Goal: Task Accomplishment & Management: Manage account settings

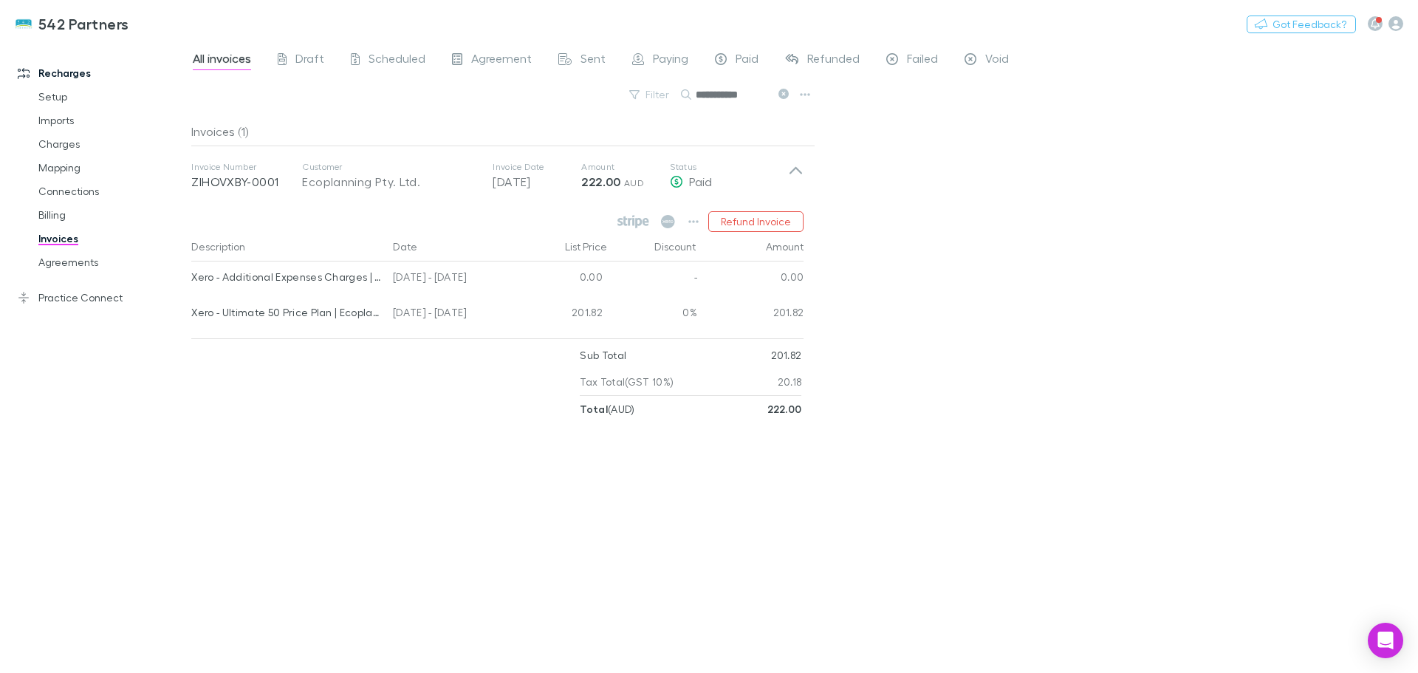
click at [58, 188] on link "Connections" at bounding box center [112, 191] width 176 height 24
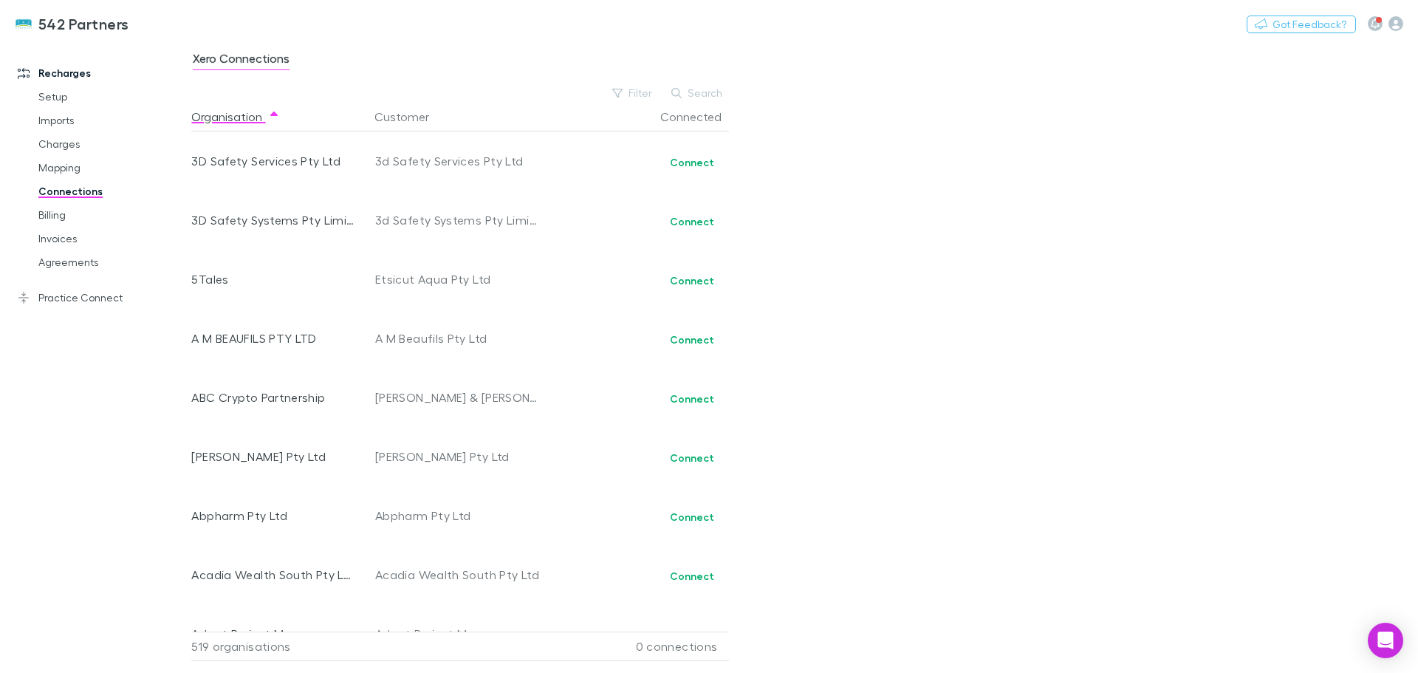
click at [1402, 20] on icon "button" at bounding box center [1395, 23] width 15 height 15
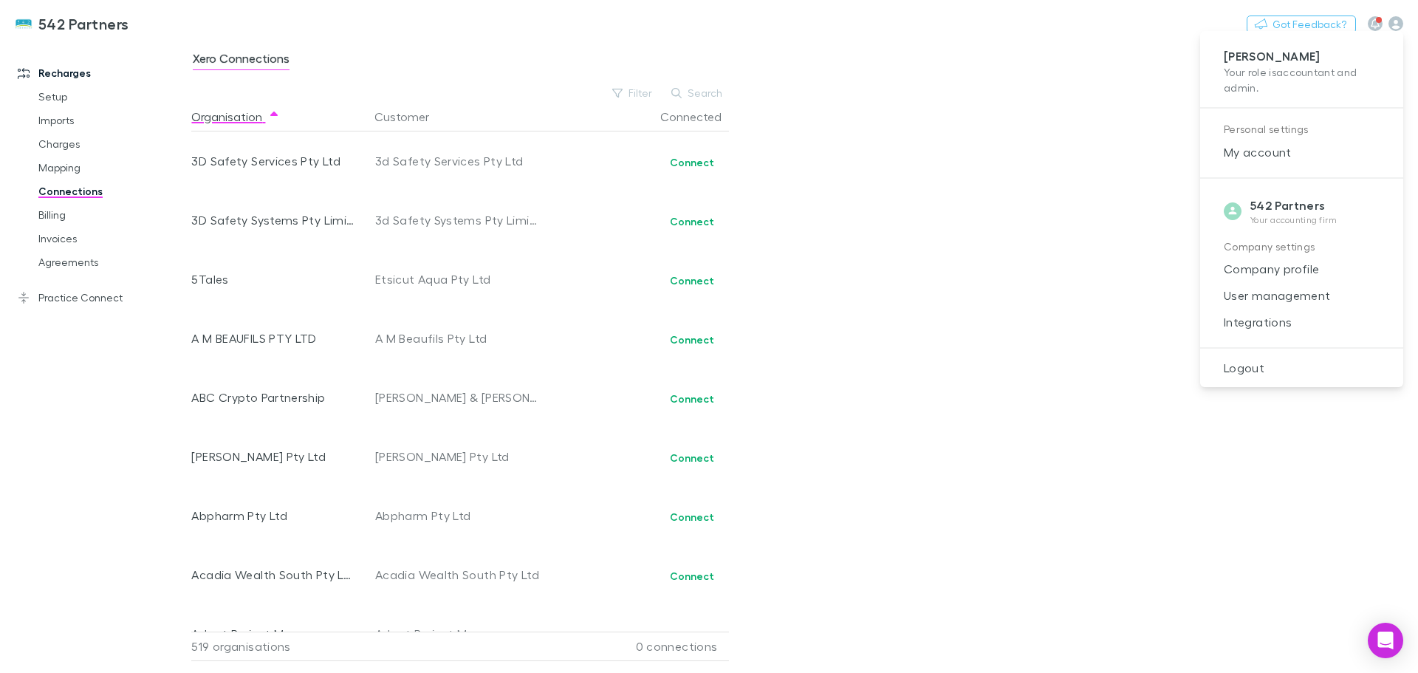
click at [1237, 323] on span "Integrations" at bounding box center [1301, 322] width 179 height 18
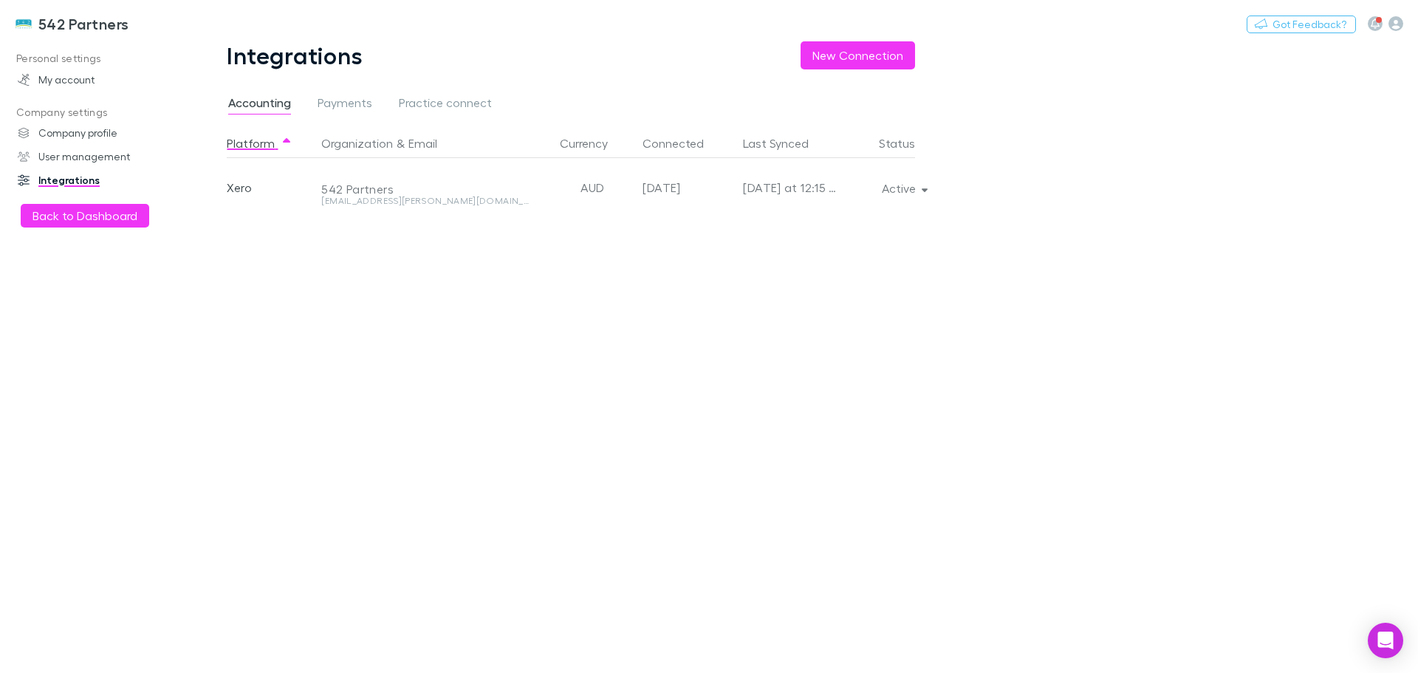
click at [924, 190] on icon "button" at bounding box center [924, 190] width 7 height 4
click at [788, 219] on p "Re-sync now" at bounding box center [834, 218] width 179 height 18
click at [94, 217] on div at bounding box center [709, 336] width 1418 height 673
click at [82, 222] on button "Back to Dashboard" at bounding box center [85, 216] width 128 height 24
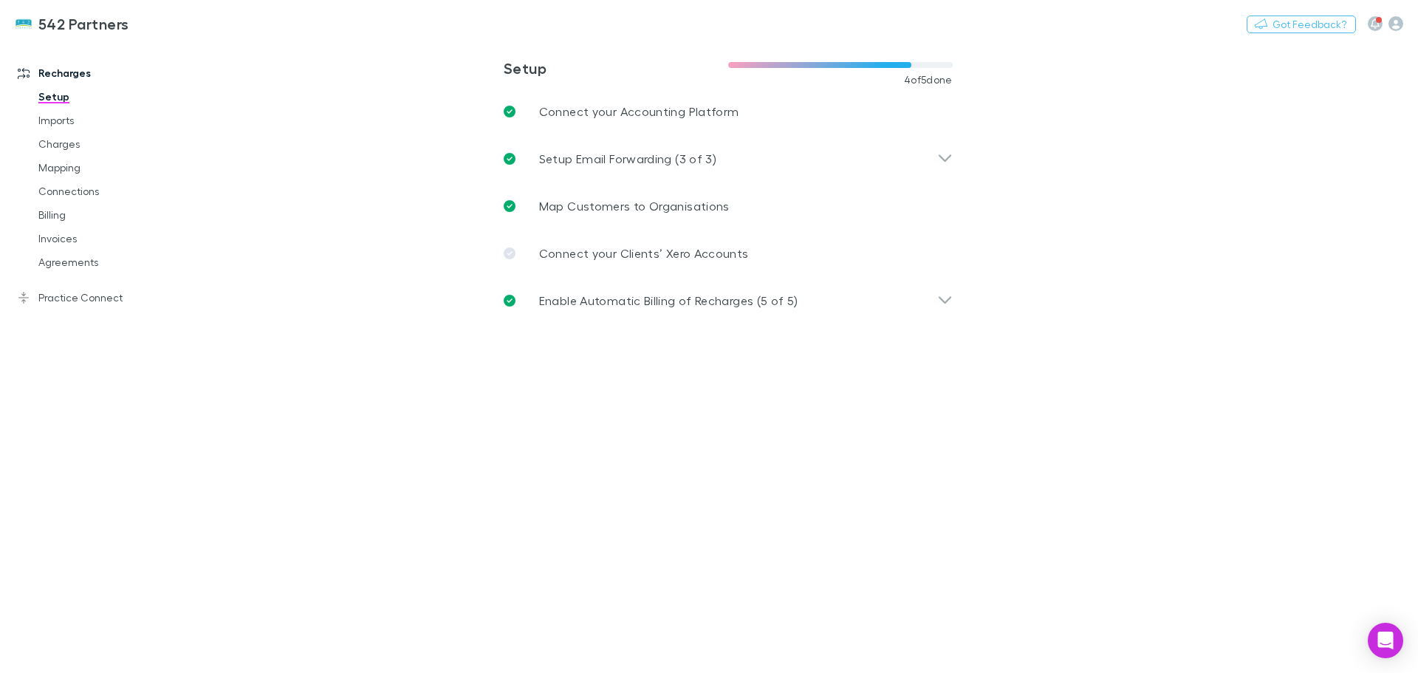
click at [61, 261] on link "Agreements" at bounding box center [112, 262] width 176 height 24
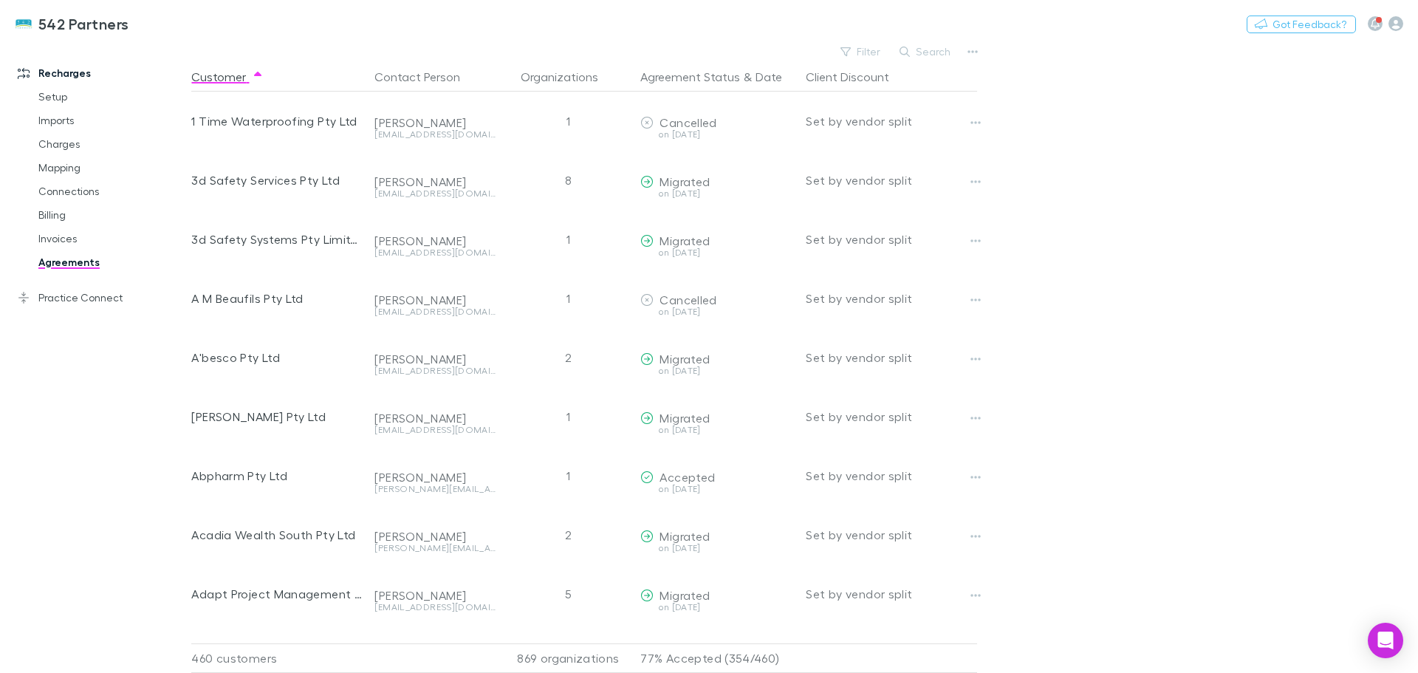
click at [928, 49] on button "Search" at bounding box center [925, 52] width 67 height 18
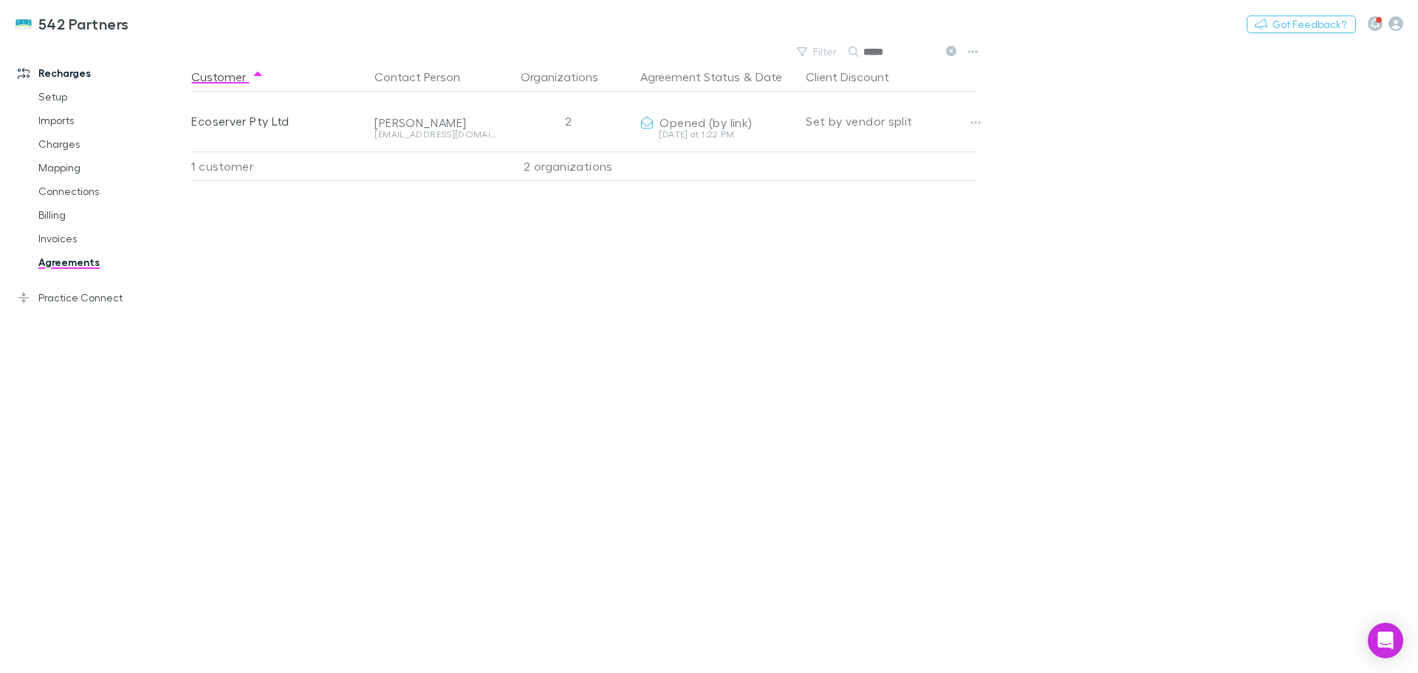
type input "*****"
click at [0, 0] on button "Copy link" at bounding box center [0, 0] width 0 height 0
drag, startPoint x: 64, startPoint y: 171, endPoint x: 166, endPoint y: 188, distance: 103.3
click at [64, 171] on link "Mapping" at bounding box center [112, 168] width 176 height 24
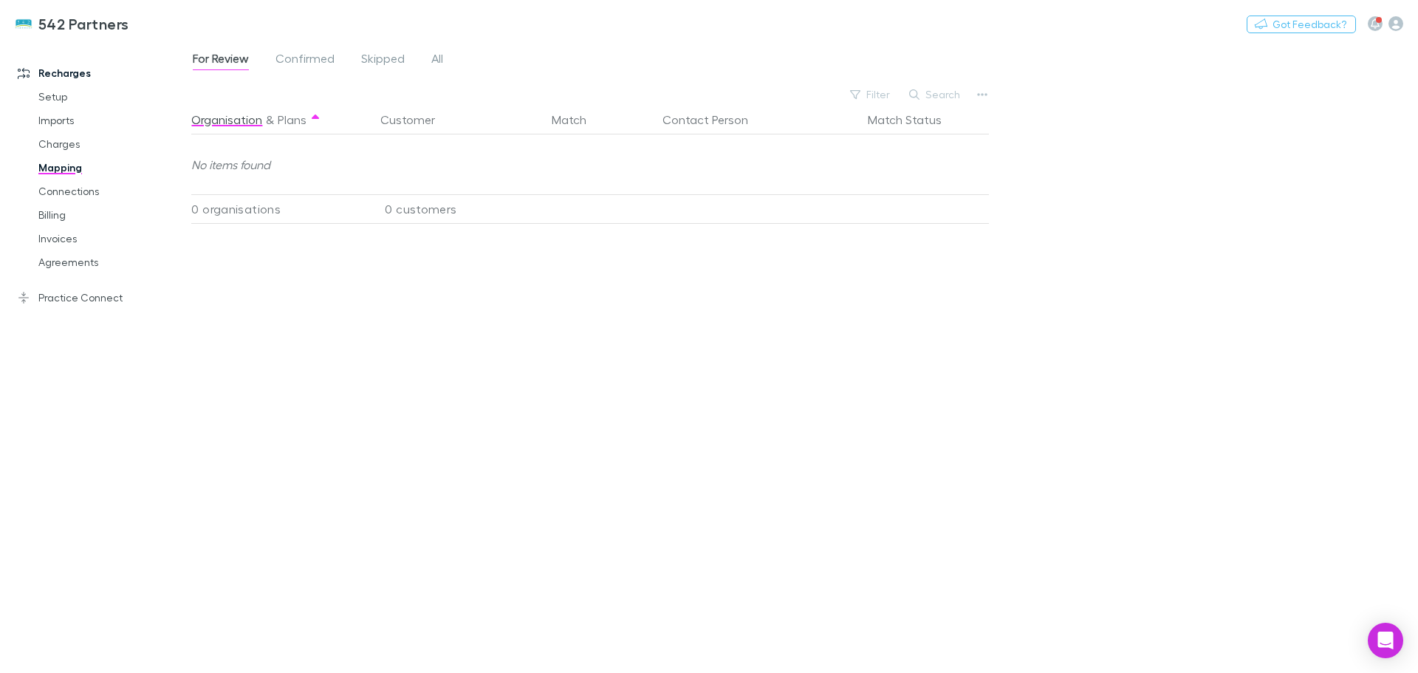
click at [439, 58] on span "All" at bounding box center [437, 60] width 12 height 19
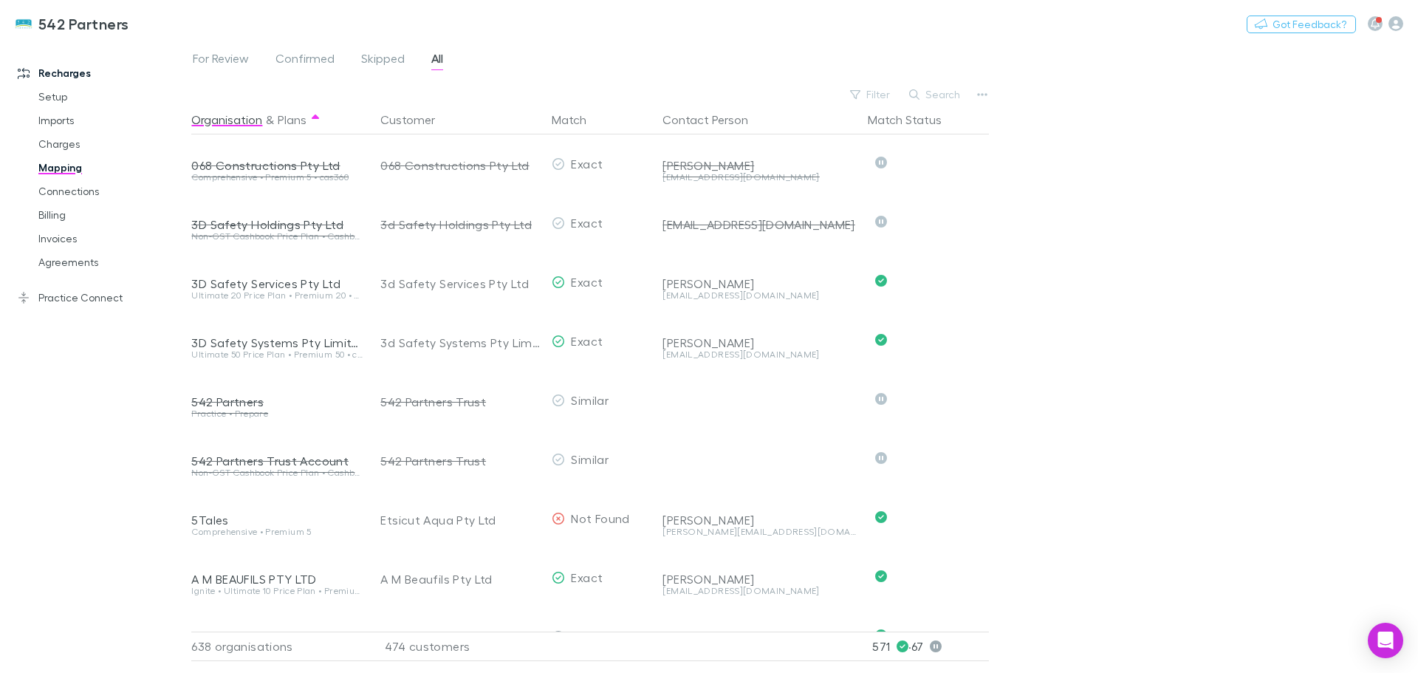
click at [938, 95] on button "Search" at bounding box center [934, 95] width 67 height 18
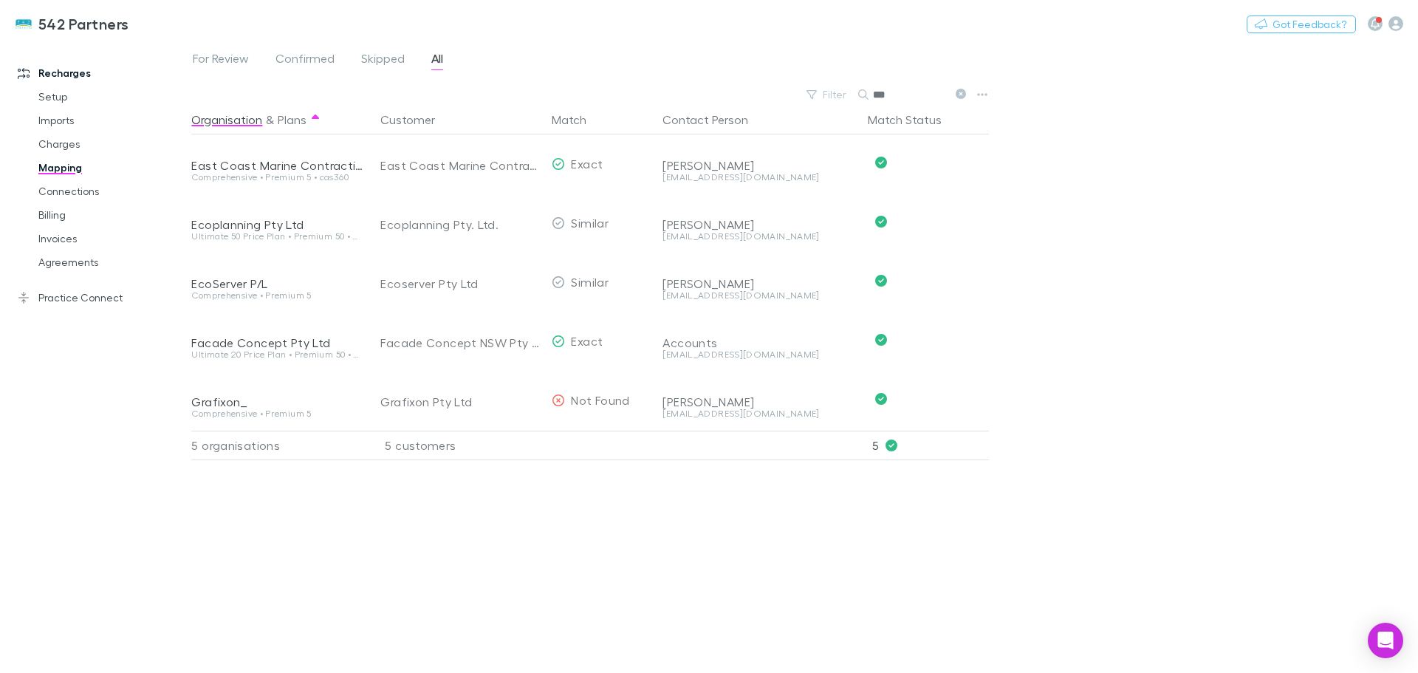
type input "***"
click at [72, 262] on link "Agreements" at bounding box center [112, 262] width 176 height 24
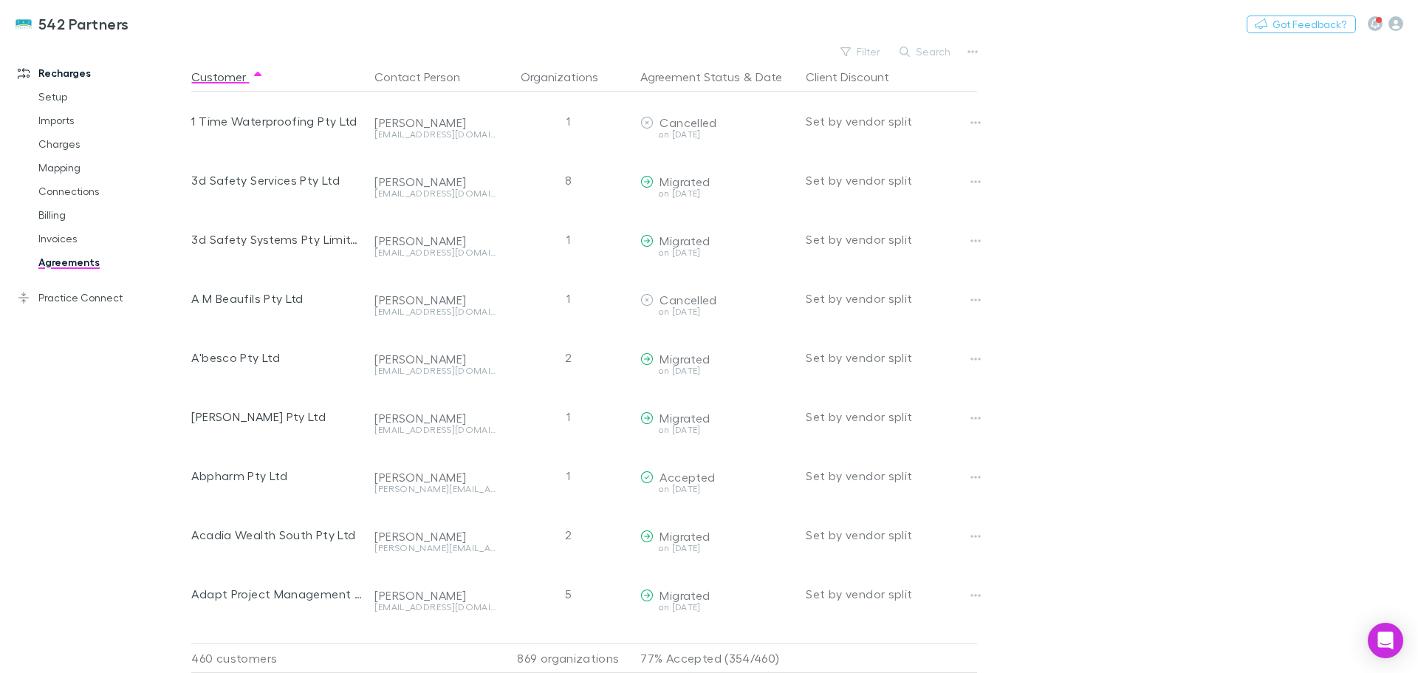
click at [928, 49] on button "Search" at bounding box center [925, 52] width 67 height 18
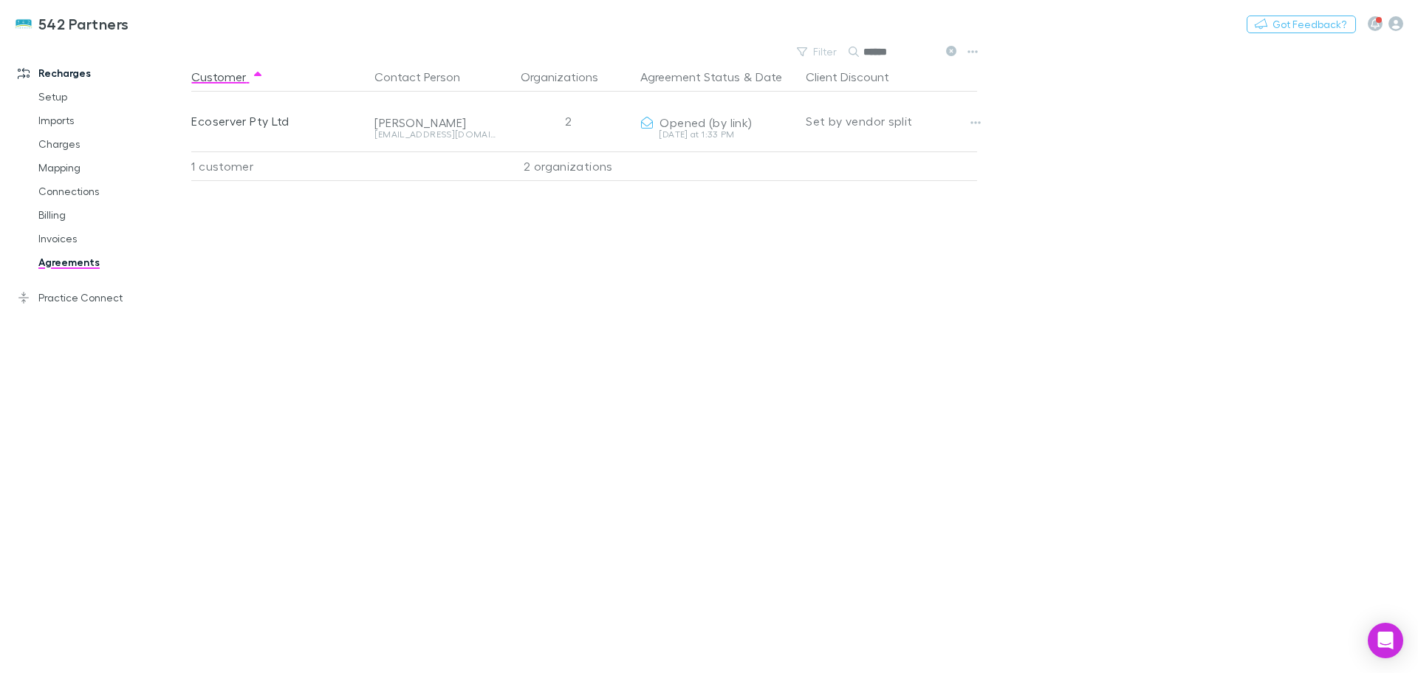
type input "******"
click at [0, 0] on button "Copy link" at bounding box center [0, 0] width 0 height 0
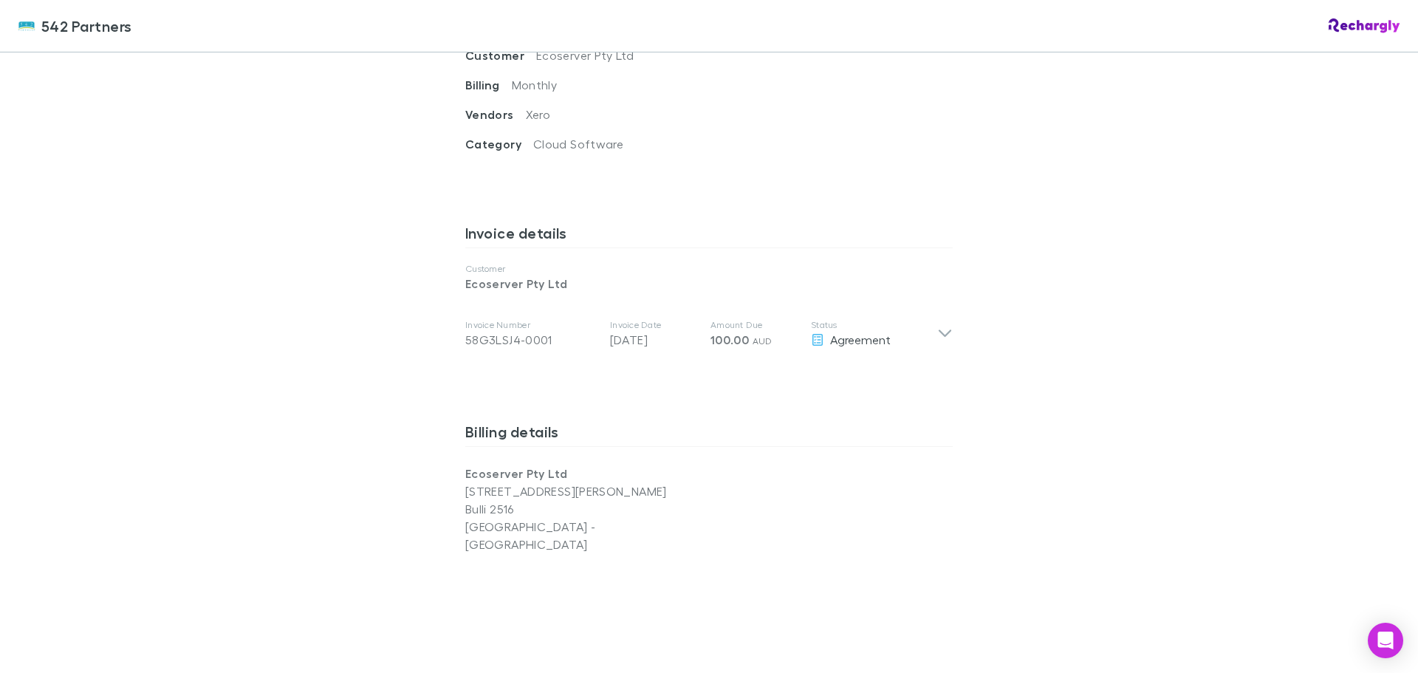
scroll to position [571, 0]
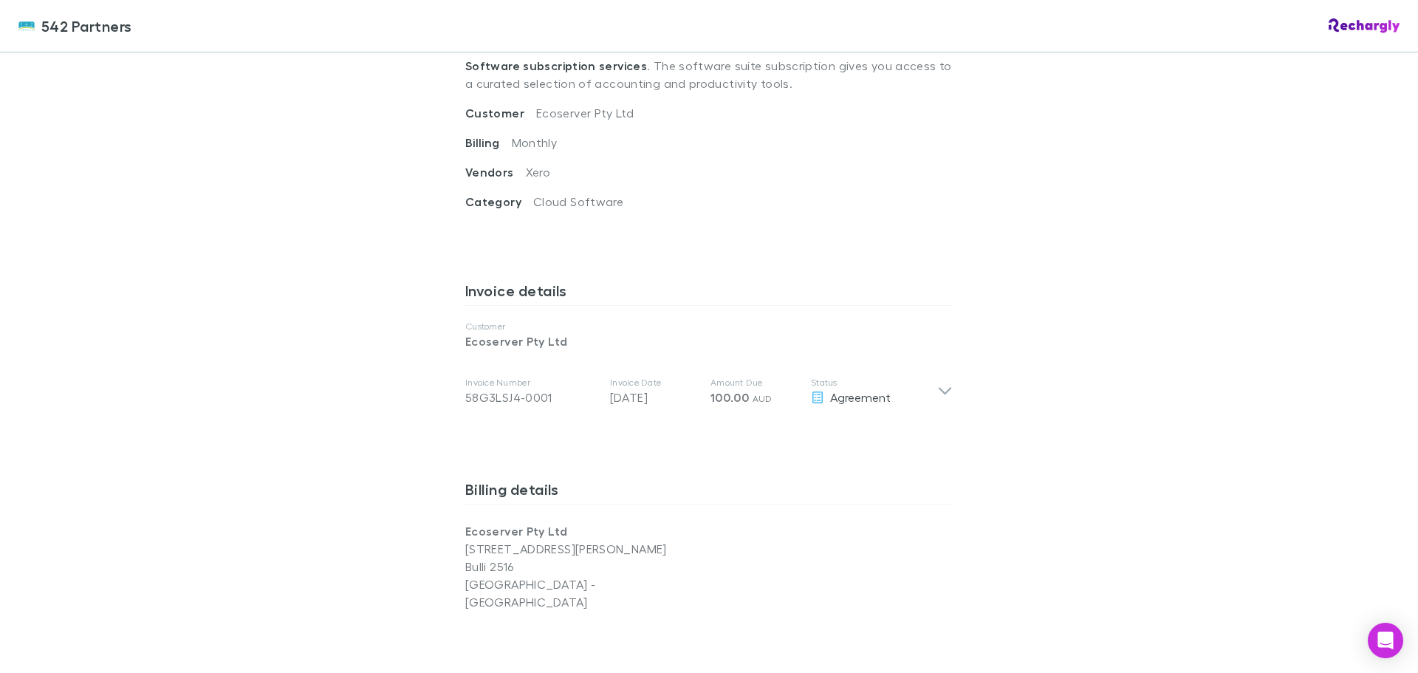
click at [938, 385] on icon at bounding box center [945, 391] width 16 height 18
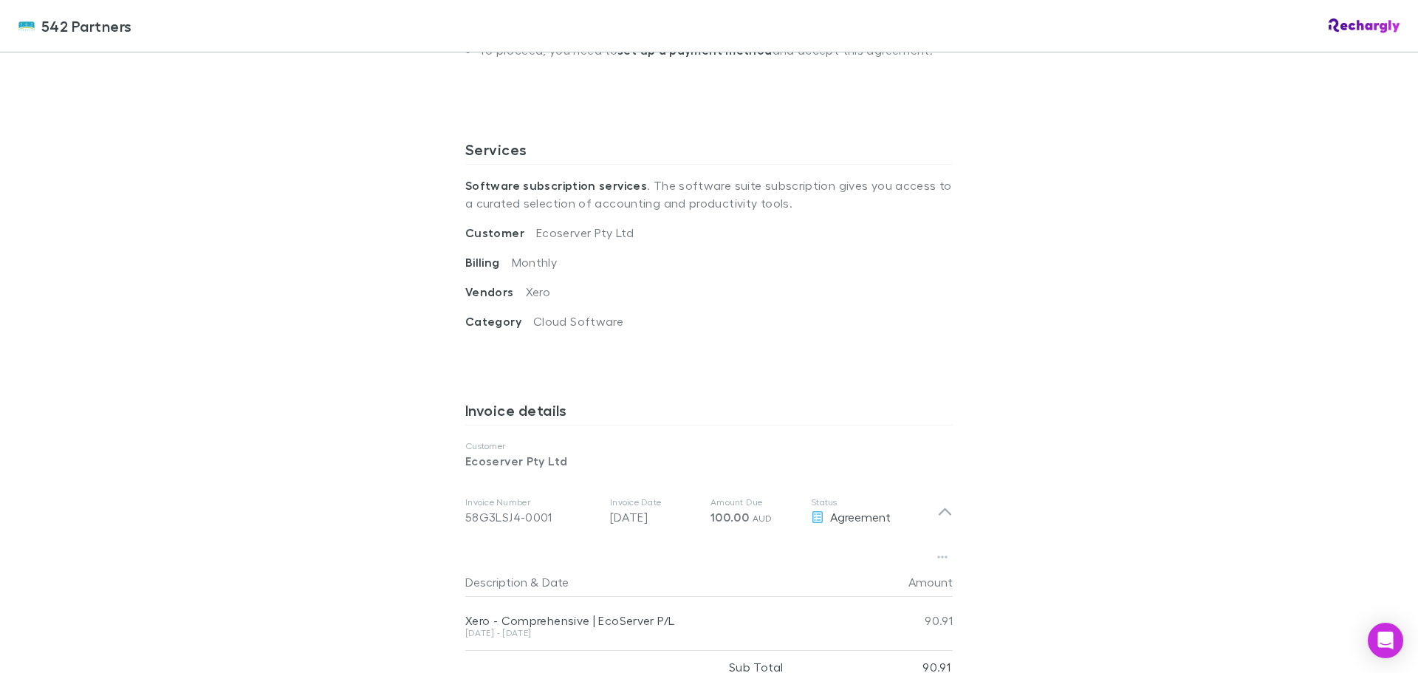
scroll to position [221, 0]
